Goal: Task Accomplishment & Management: Complete application form

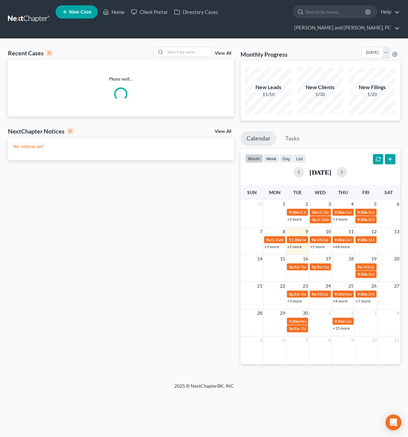
click at [70, 15] on span "New Case" at bounding box center [80, 12] width 22 height 5
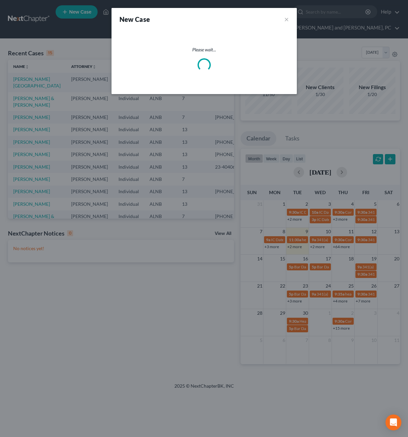
select select "1"
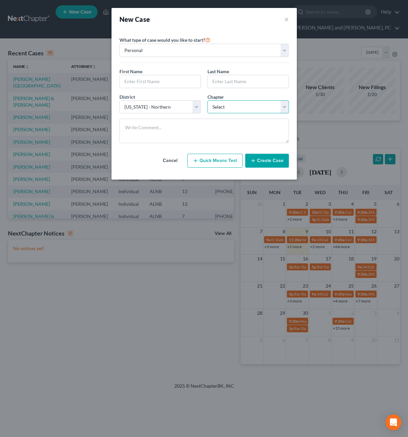
click at [233, 107] on select "Select 7 11 12 13" at bounding box center [248, 106] width 81 height 13
select select "0"
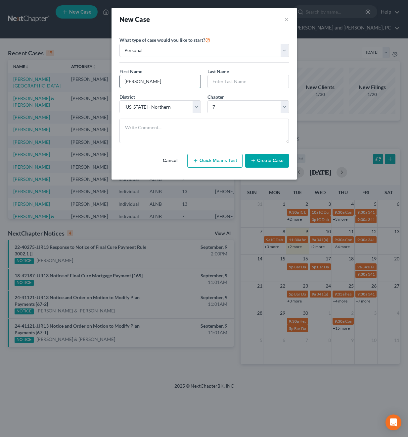
type input "[PERSON_NAME]"
click at [272, 161] on button "Create Case" at bounding box center [267, 161] width 44 height 14
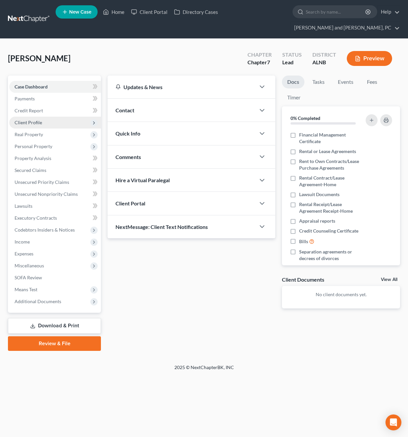
click at [34, 120] on span "Client Profile" at bounding box center [28, 123] width 27 height 6
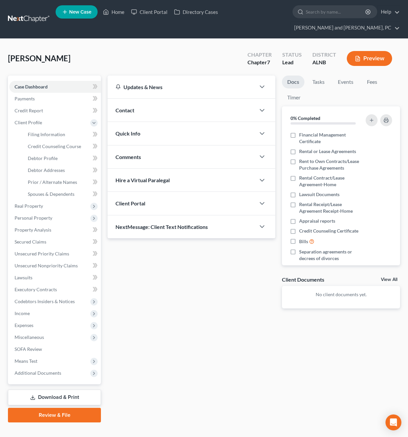
click at [148, 99] on div "Contact" at bounding box center [182, 110] width 148 height 23
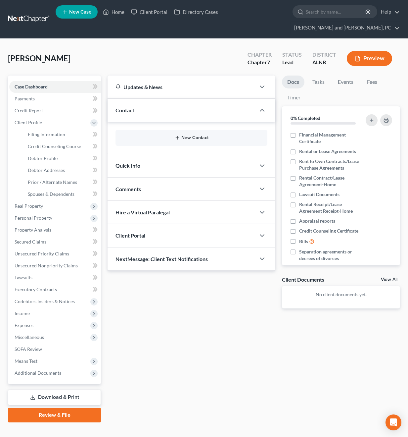
click at [187, 135] on button "New Contact" at bounding box center [191, 137] width 141 height 5
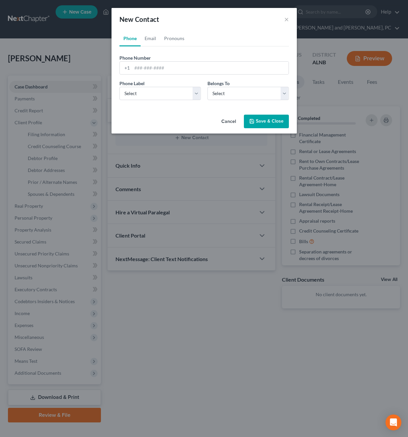
click at [62, 129] on div "New Contact × Phone Email Pronouns Phone Number * +1 Ext. Phone Label * Select …" at bounding box center [204, 218] width 408 height 437
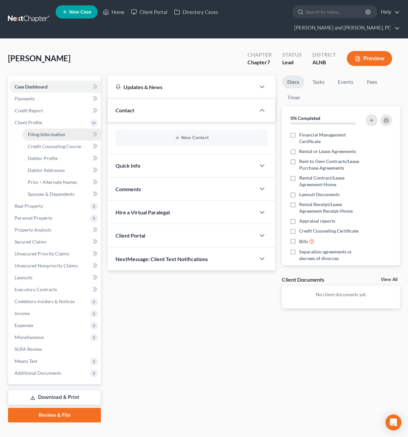
click at [57, 131] on span "Filing Information" at bounding box center [46, 134] width 37 height 6
select select "1"
select select "0"
select select "1"
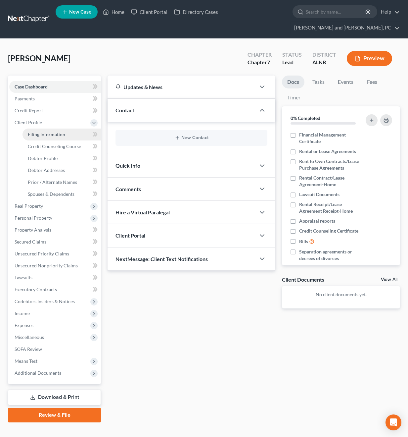
select select "0"
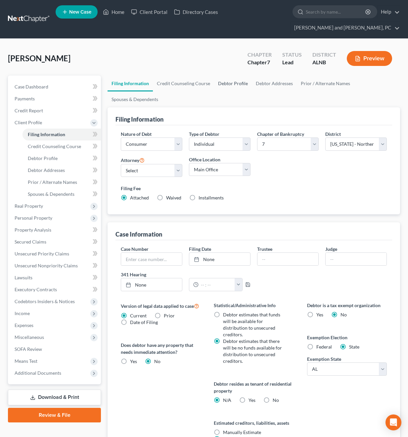
click at [223, 76] on link "Debtor Profile" at bounding box center [233, 84] width 38 height 16
select select "0"
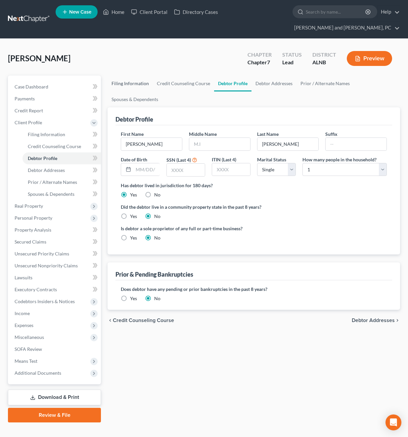
click at [147, 76] on link "Filing Information" at bounding box center [130, 84] width 45 height 16
select select "1"
select select "0"
select select "1"
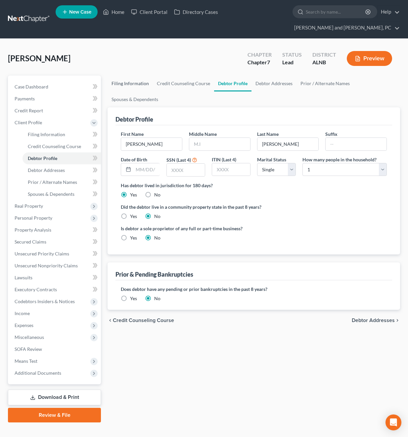
select select "0"
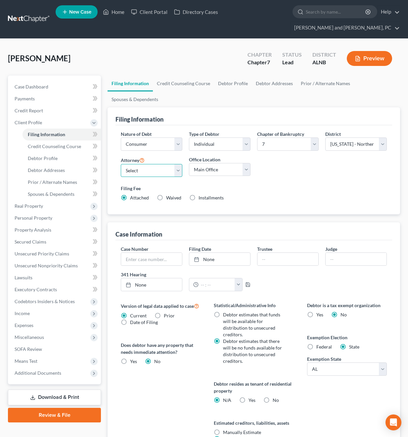
click at [159, 164] on select "Select [PERSON_NAME] - ALNB [PERSON_NAME] - ALNB [PERSON_NAME] - ALMB" at bounding box center [152, 170] width 62 height 13
select select "1"
click at [200, 163] on select "Main Office [GEOGRAPHIC_DATA]" at bounding box center [220, 169] width 62 height 13
select select "0"
click at [205, 137] on select "Select Individual Joint" at bounding box center [220, 143] width 62 height 13
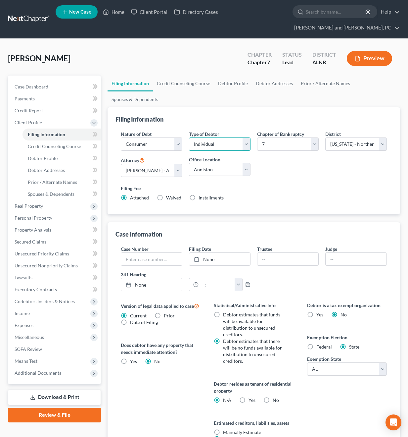
select select "1"
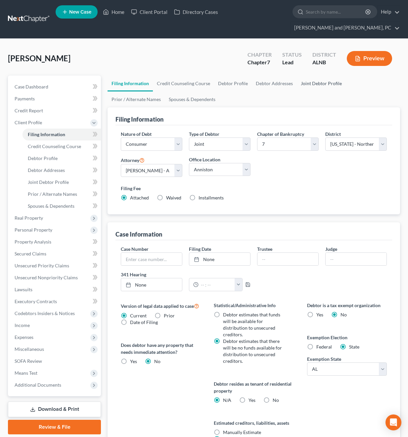
click at [316, 76] on link "Joint Debtor Profile" at bounding box center [321, 84] width 49 height 16
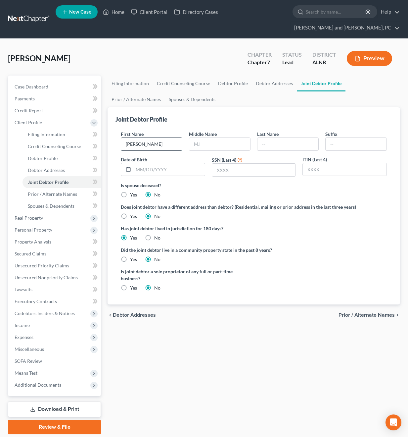
type input "[PERSON_NAME]"
click at [27, 84] on span "Case Dashboard" at bounding box center [32, 87] width 34 height 6
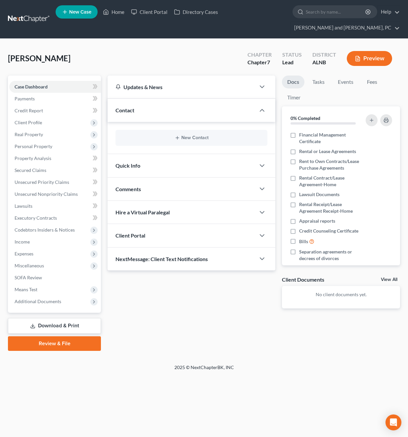
click at [195, 130] on div "New Contact" at bounding box center [192, 138] width 152 height 16
click at [192, 135] on button "New Contact" at bounding box center [191, 137] width 141 height 5
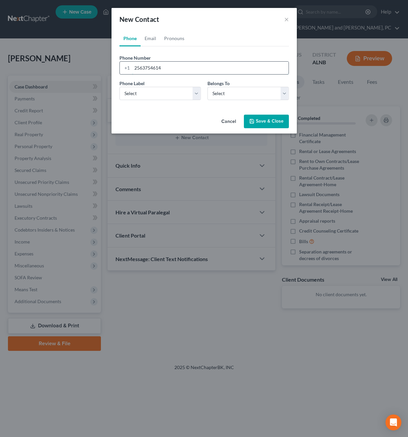
type input "2563754614"
select select "0"
click at [221, 98] on select "Select Client Spouse Other" at bounding box center [248, 93] width 81 height 13
select select "1"
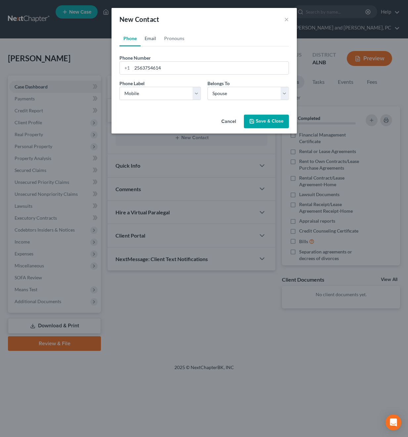
click at [152, 39] on link "Email" at bounding box center [151, 38] width 20 height 16
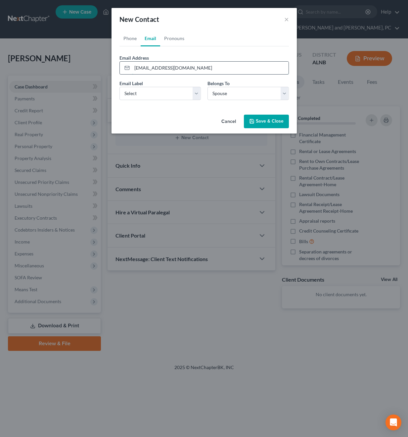
type input "[EMAIL_ADDRESS][DOMAIN_NAME]"
select select "0"
click at [267, 119] on button "Save & Close" at bounding box center [266, 122] width 45 height 14
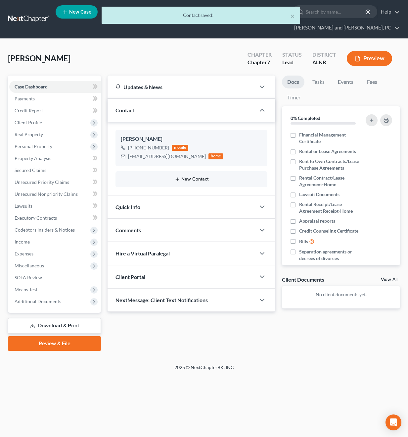
click at [190, 177] on button "New Contact" at bounding box center [191, 179] width 141 height 5
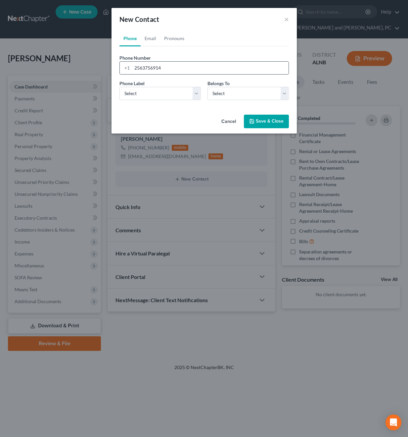
type input "2563756914"
select select "0"
click at [144, 35] on link "Email" at bounding box center [151, 38] width 20 height 16
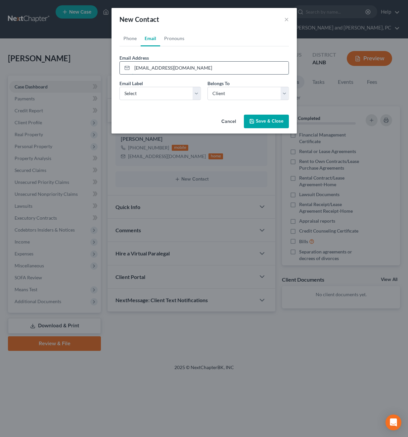
type input "[EMAIL_ADDRESS][DOMAIN_NAME]"
click at [145, 90] on select "Select Home Work Other" at bounding box center [160, 93] width 81 height 13
select select "0"
click at [265, 123] on button "Save & Close" at bounding box center [266, 122] width 45 height 14
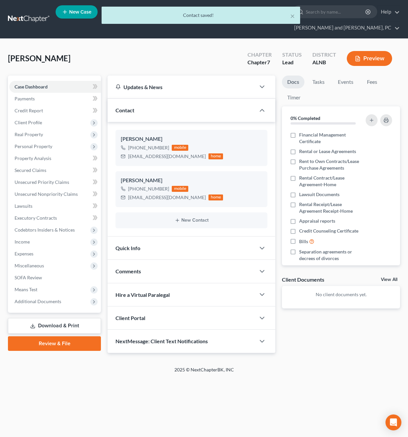
click at [153, 236] on div "Quick Info" at bounding box center [182, 247] width 148 height 23
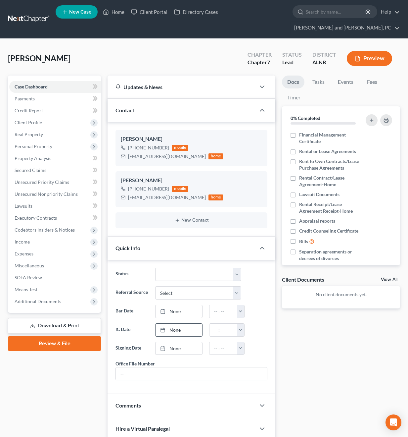
click at [172, 324] on link "None" at bounding box center [179, 330] width 47 height 13
click at [239, 324] on button "button" at bounding box center [240, 330] width 7 height 13
click at [253, 372] on link "1:30pm" at bounding box center [255, 377] width 37 height 11
type input "1:30pm"
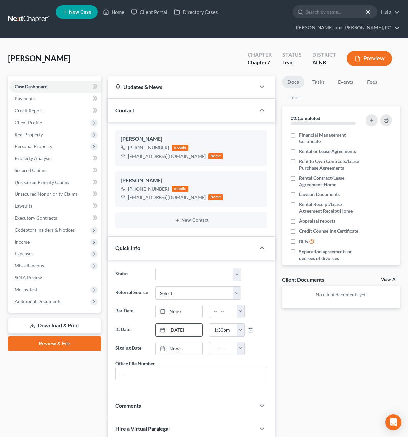
scroll to position [62, 0]
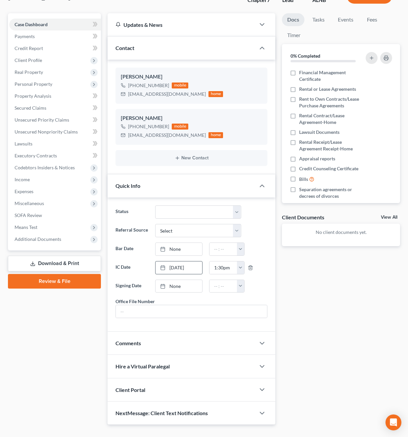
click at [193, 401] on div "NextMessage: Client Text Notifications" at bounding box center [182, 412] width 148 height 23
click at [191, 378] on div "Client Portal" at bounding box center [182, 389] width 148 height 23
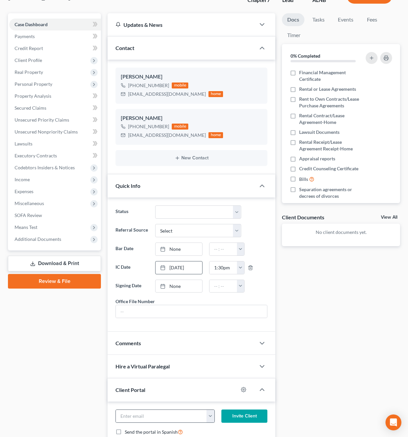
click at [202, 409] on div "[EMAIL_ADDRESS][DOMAIN_NAME] [EMAIL_ADDRESS][DOMAIN_NAME]" at bounding box center [165, 415] width 99 height 13
click at [210, 410] on button "button" at bounding box center [211, 416] width 8 height 13
click at [226, 385] on link "[EMAIL_ADDRESS][DOMAIN_NAME]" at bounding box center [251, 390] width 90 height 11
type input "[EMAIL_ADDRESS][DOMAIN_NAME]"
click at [244, 409] on button "Invite Client" at bounding box center [245, 415] width 46 height 13
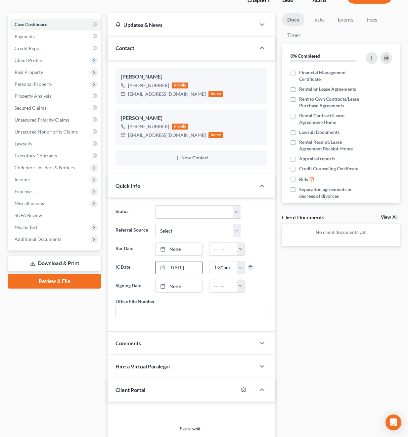
click at [244, 387] on icon "button" at bounding box center [243, 389] width 5 height 5
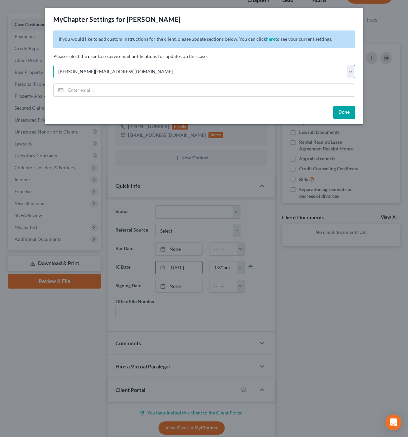
click at [225, 72] on select "Select [PERSON_NAME][EMAIL_ADDRESS][DOMAIN_NAME] [PERSON_NAME][EMAIL_ADDRESS][D…" at bounding box center [204, 71] width 302 height 13
select select "1"
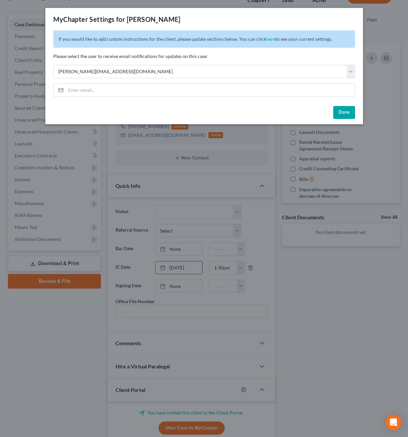
click at [348, 112] on button "Done" at bounding box center [344, 112] width 22 height 13
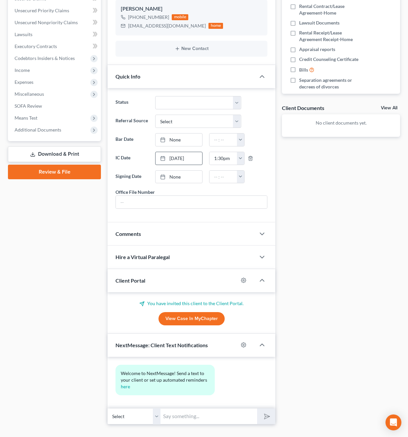
scroll to position [171, 0]
click at [243, 342] on icon "button" at bounding box center [243, 344] width 5 height 5
select select "0"
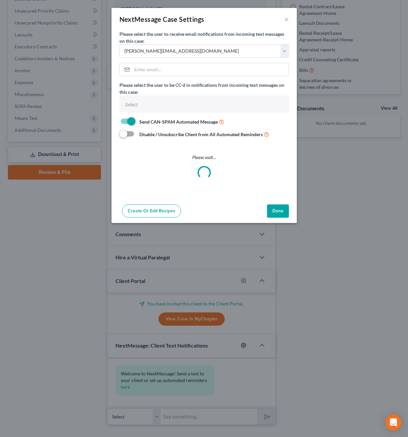
select select
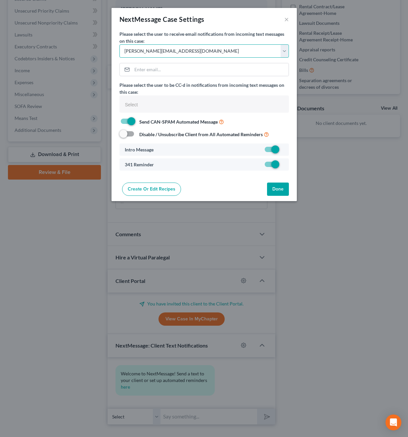
click at [282, 54] on select "Select [PERSON_NAME][EMAIL_ADDRESS][DOMAIN_NAME] [PERSON_NAME][EMAIL_ADDRESS][D…" at bounding box center [205, 50] width 170 height 13
select select "1"
click at [278, 190] on button "Done" at bounding box center [278, 188] width 22 height 13
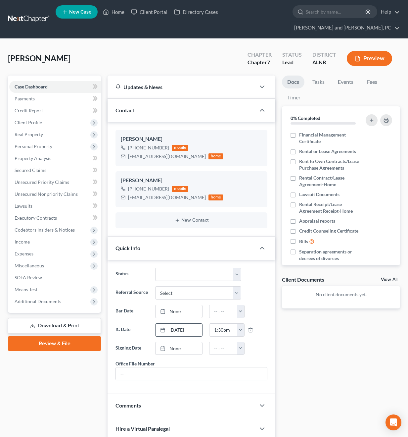
scroll to position [0, 0]
click at [265, 106] on icon "button" at bounding box center [262, 110] width 8 height 8
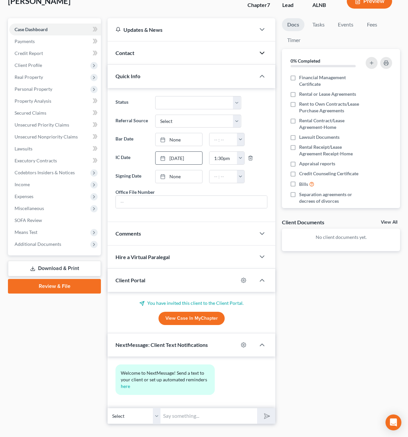
scroll to position [57, 0]
